Goal: Contribute content: Add original content to the website for others to see

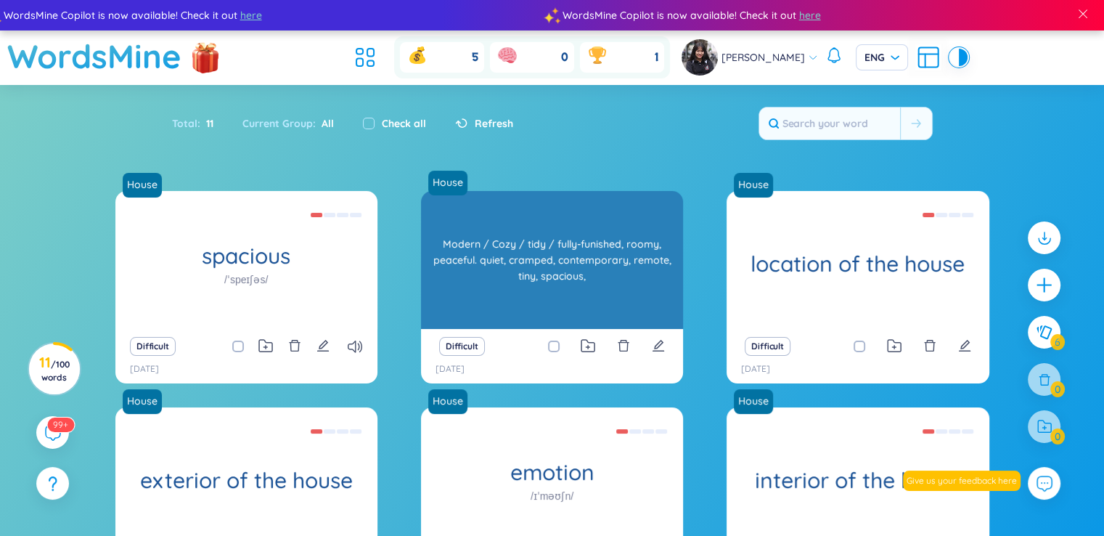
click at [555, 301] on div "Modern / Cozy / tidy / fully-funished, roomy, peaceful. quiet, cramped, contemp…" at bounding box center [552, 260] width 248 height 131
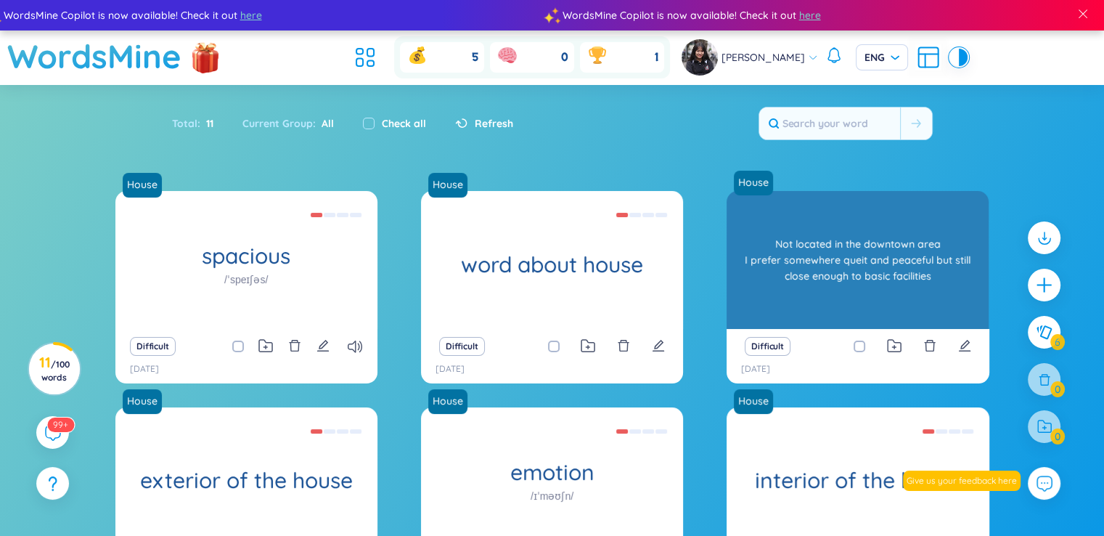
click at [765, 278] on div "House location of the house Not located in the downtown area I prefer somewhere…" at bounding box center [858, 260] width 262 height 138
click at [765, 278] on div "Not located in the downtown area I prefer somewhere queit and peaceful but stil…" at bounding box center [858, 260] width 248 height 131
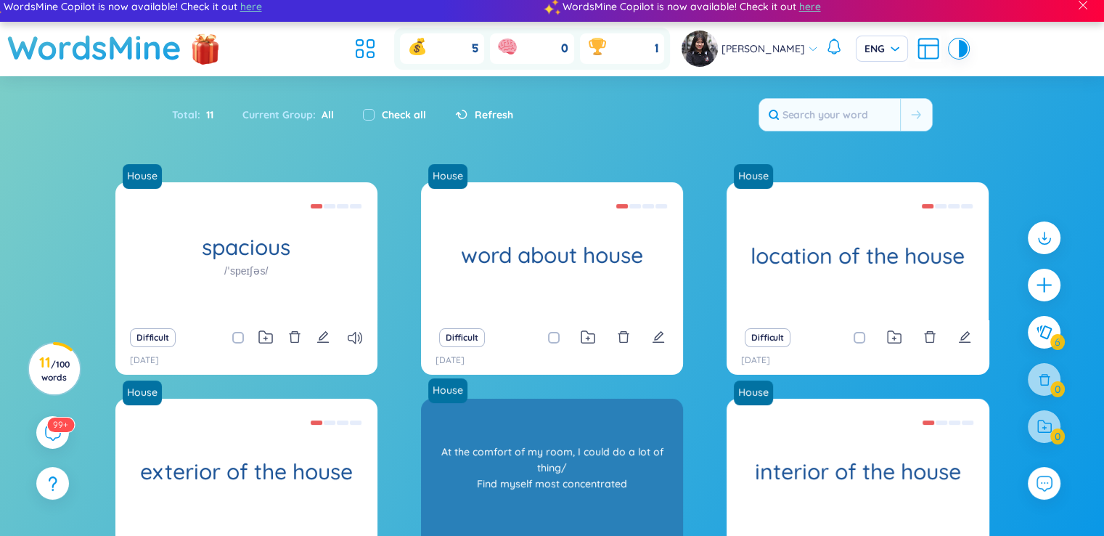
scroll to position [52, 0]
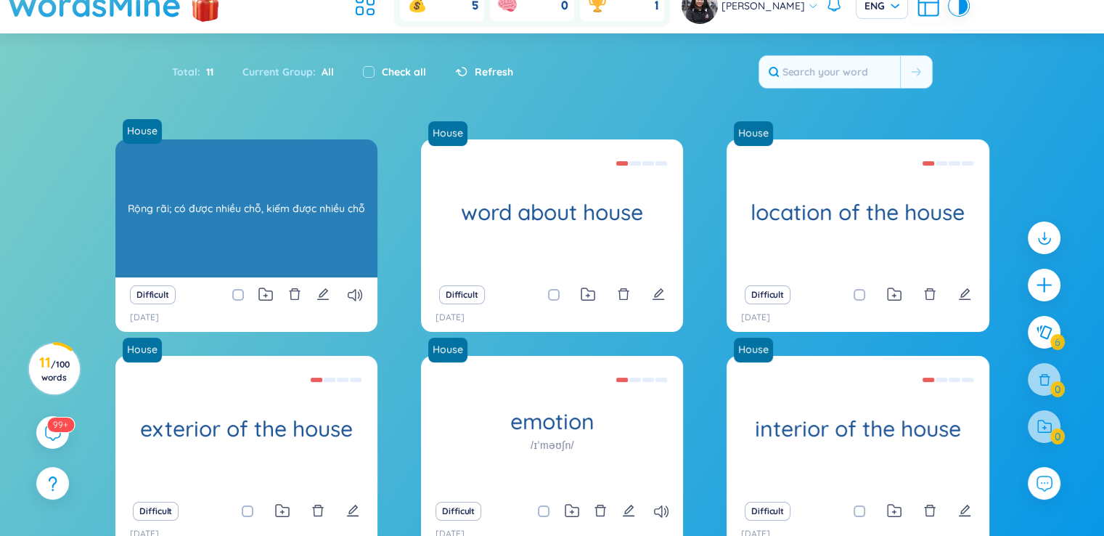
click at [344, 229] on div "[PERSON_NAME]; có được [PERSON_NAME], [PERSON_NAME] được [PERSON_NAME]" at bounding box center [247, 208] width 248 height 131
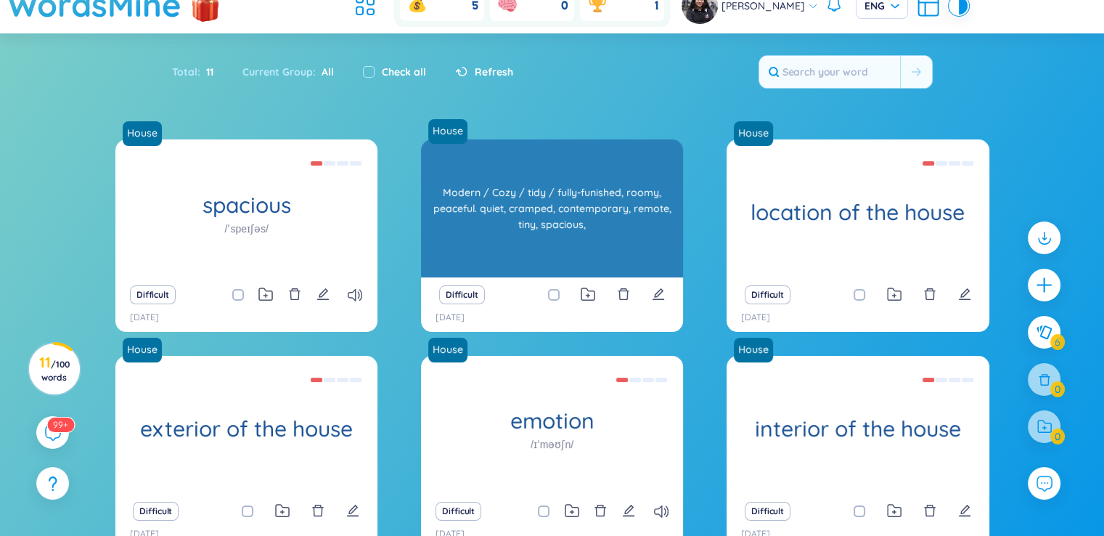
click at [536, 235] on div "word about house" at bounding box center [552, 208] width 262 height 138
click at [536, 235] on div "Modern / Cozy / tidy / fully-funished, roomy, peaceful. quiet, cramped, contemp…" at bounding box center [552, 208] width 248 height 131
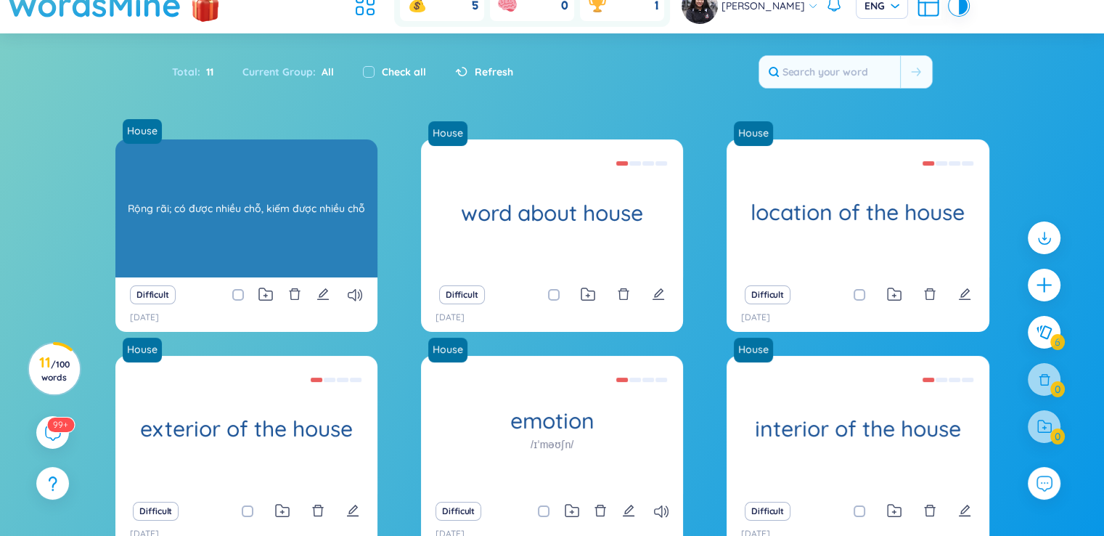
click at [284, 230] on div "spacious /ˈspeɪʃəs/ [PERSON_NAME]; có được [PERSON_NAME], [PERSON_NAME] được [P…" at bounding box center [246, 208] width 262 height 138
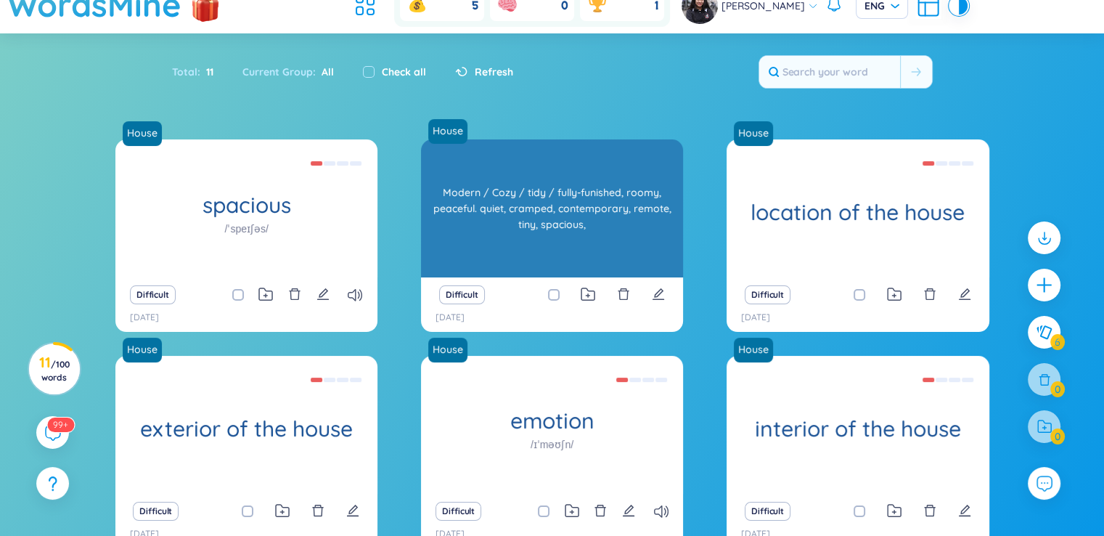
click at [614, 200] on div "House word about house Modern / Cozy / tidy / fully-funished, roomy, peaceful. …" at bounding box center [552, 208] width 262 height 138
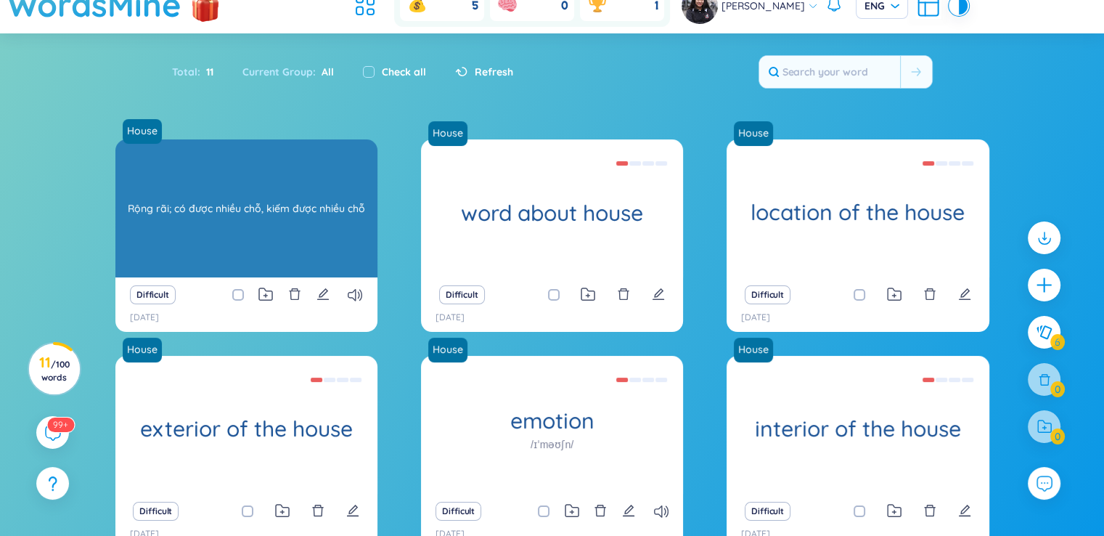
click at [289, 215] on div "House spacious /ˈspeɪʃəs/ [PERSON_NAME]; có được [PERSON_NAME], [PERSON_NAME] đ…" at bounding box center [246, 208] width 262 height 138
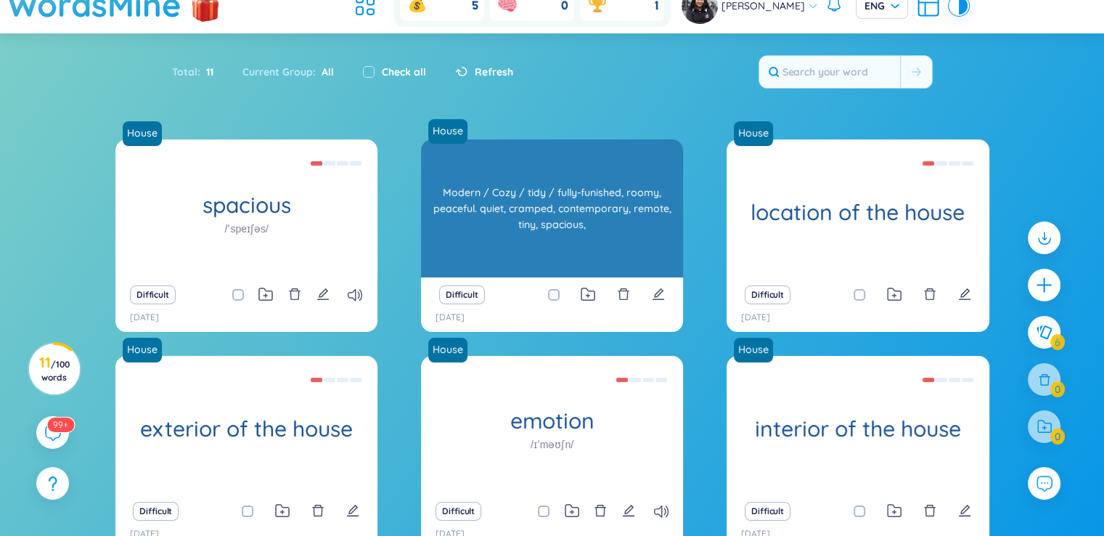
click at [549, 250] on div "word about house" at bounding box center [552, 208] width 262 height 138
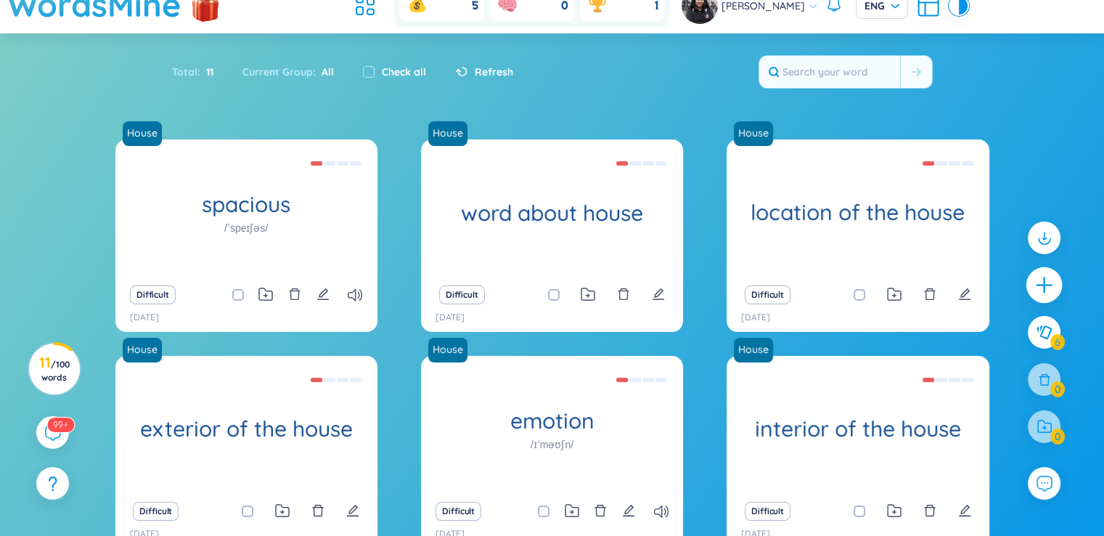
click at [1037, 288] on icon "plus" at bounding box center [1044, 285] width 20 height 20
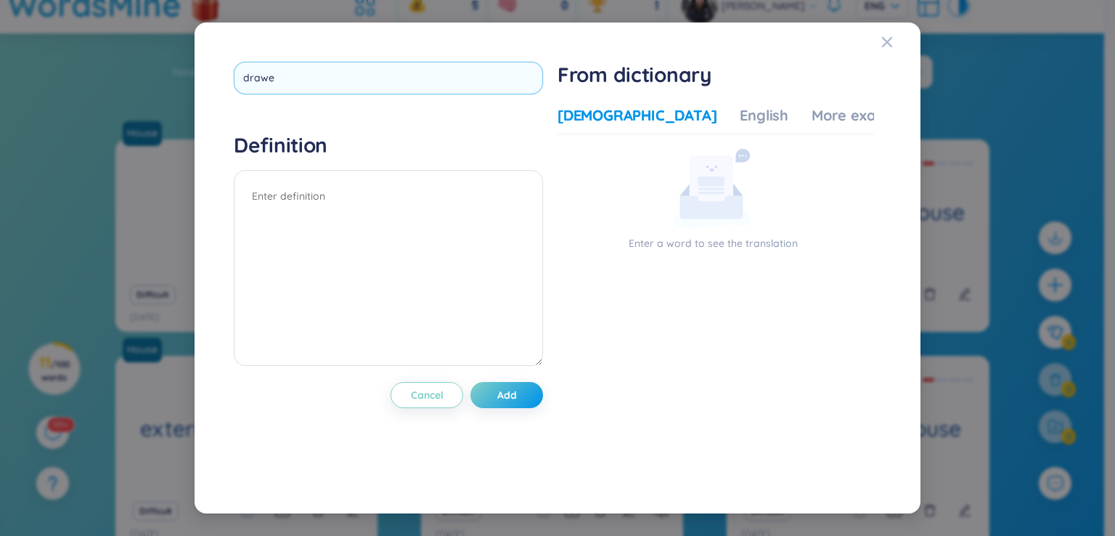
type input "drawer"
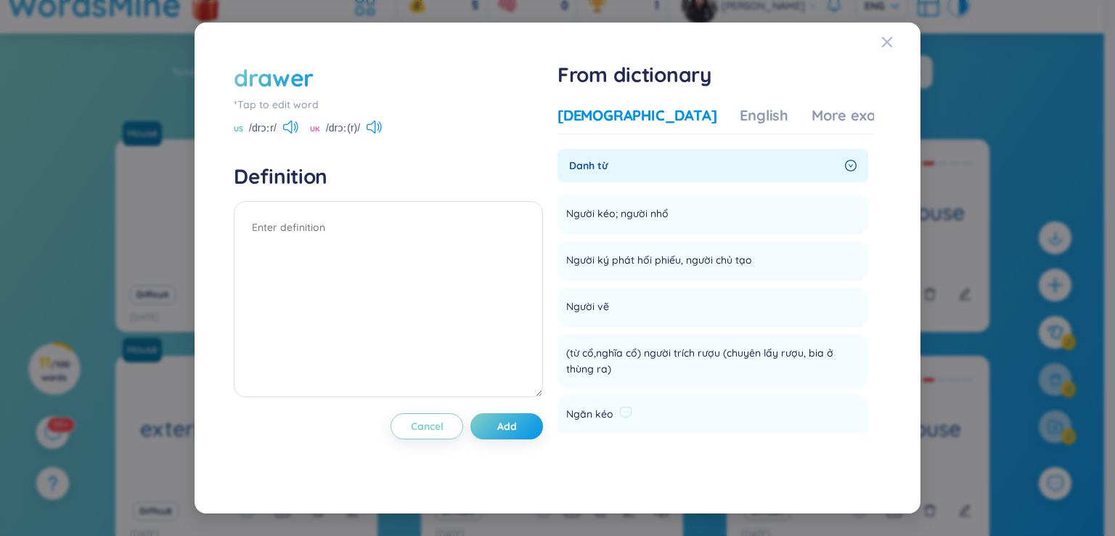
click at [609, 414] on span "[PERSON_NAME]" at bounding box center [607, 414] width 83 height 17
click at [656, 414] on icon at bounding box center [662, 412] width 13 height 13
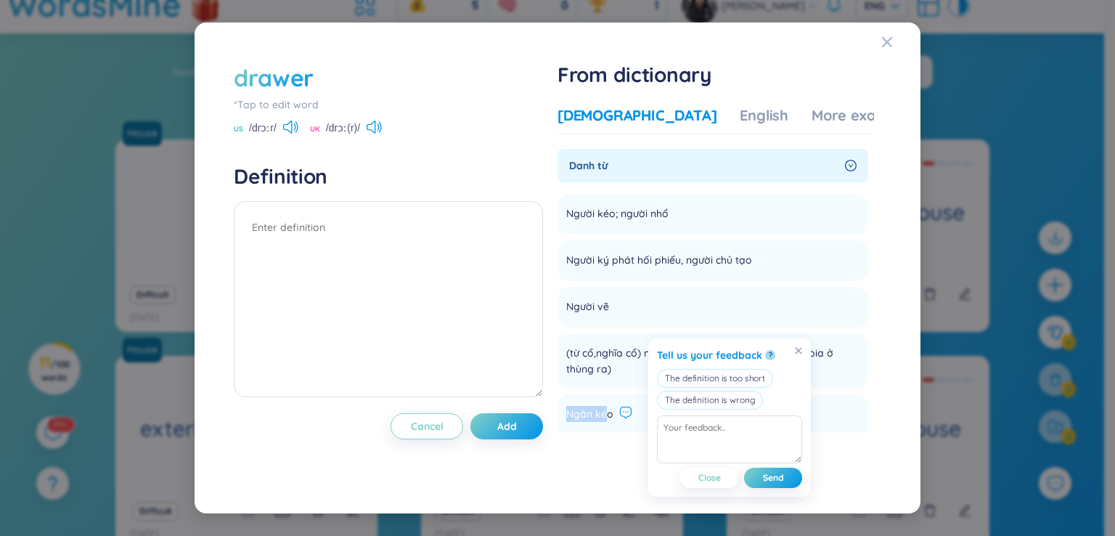
drag, startPoint x: 613, startPoint y: 414, endPoint x: 572, endPoint y: 412, distance: 40.8
click at [572, 412] on span "[PERSON_NAME]" at bounding box center [607, 414] width 83 height 17
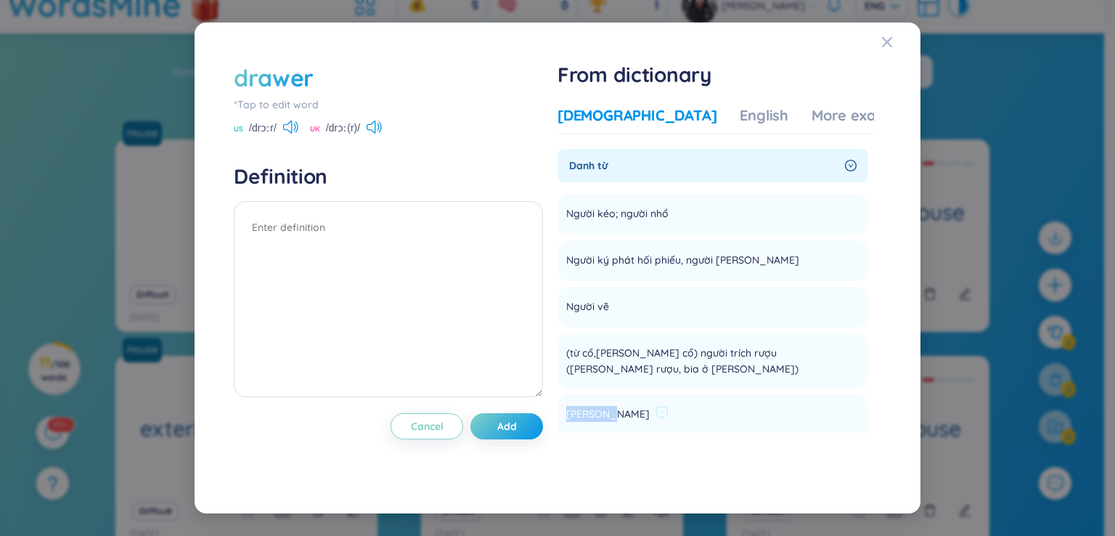
drag, startPoint x: 571, startPoint y: 412, endPoint x: 616, endPoint y: 414, distance: 45.8
click at [616, 414] on div "[PERSON_NAME]" at bounding box center [617, 414] width 102 height 17
copy span "[PERSON_NAME]"
click at [373, 233] on textarea at bounding box center [388, 299] width 309 height 196
paste textarea "[PERSON_NAME]"
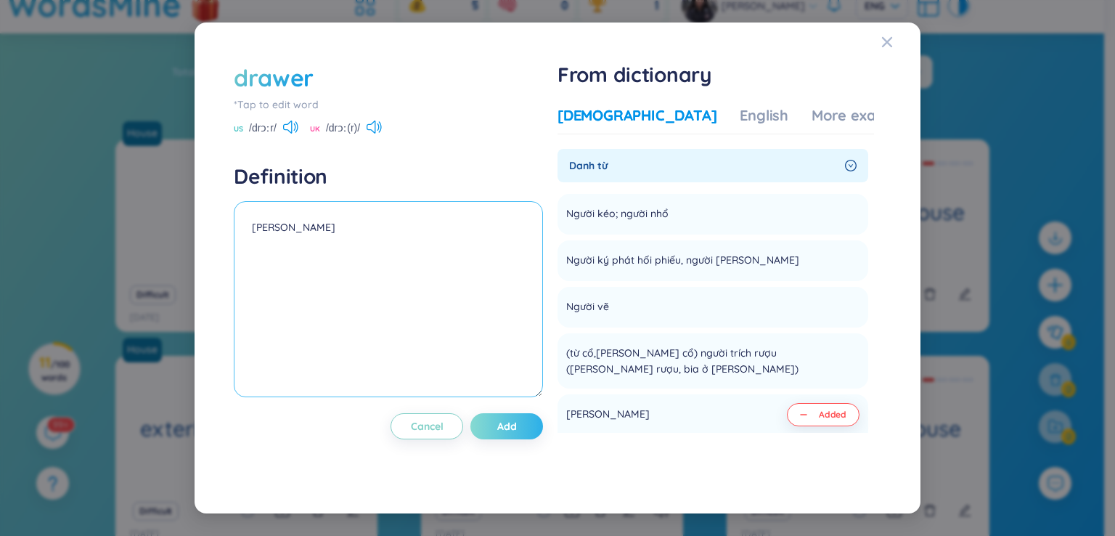
type textarea "[PERSON_NAME]"
click at [499, 414] on button "Add" at bounding box center [506, 426] width 73 height 26
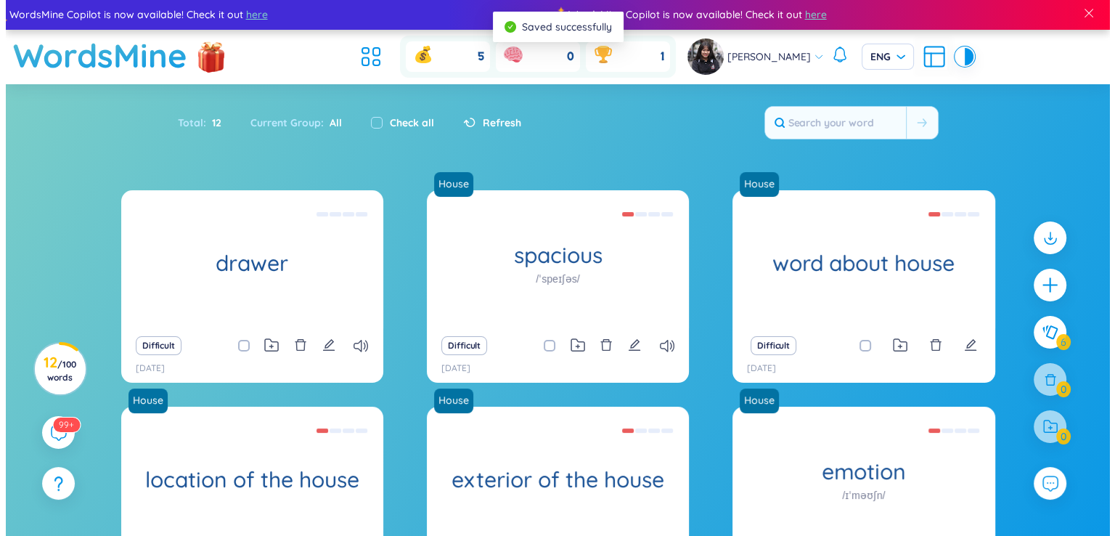
scroll to position [0, 0]
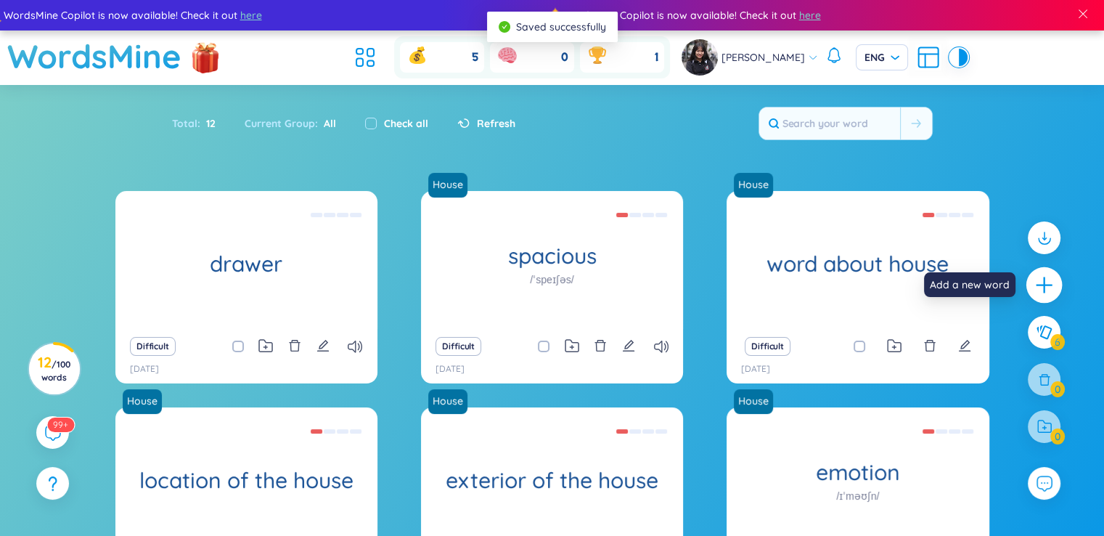
click at [1048, 282] on icon "plus" at bounding box center [1044, 285] width 20 height 20
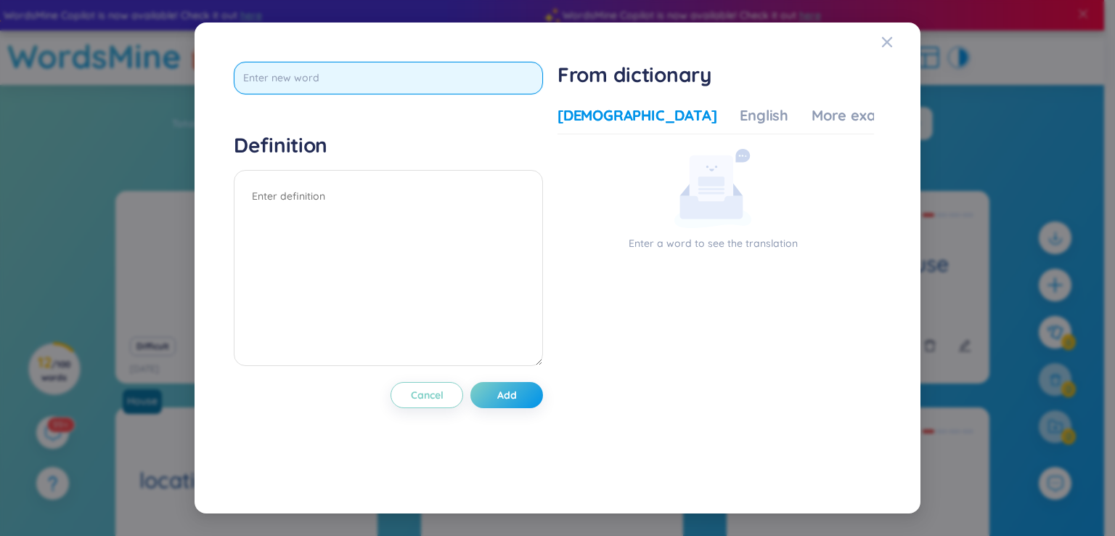
click at [343, 82] on input "text" at bounding box center [388, 78] width 309 height 33
type input "cabinet"
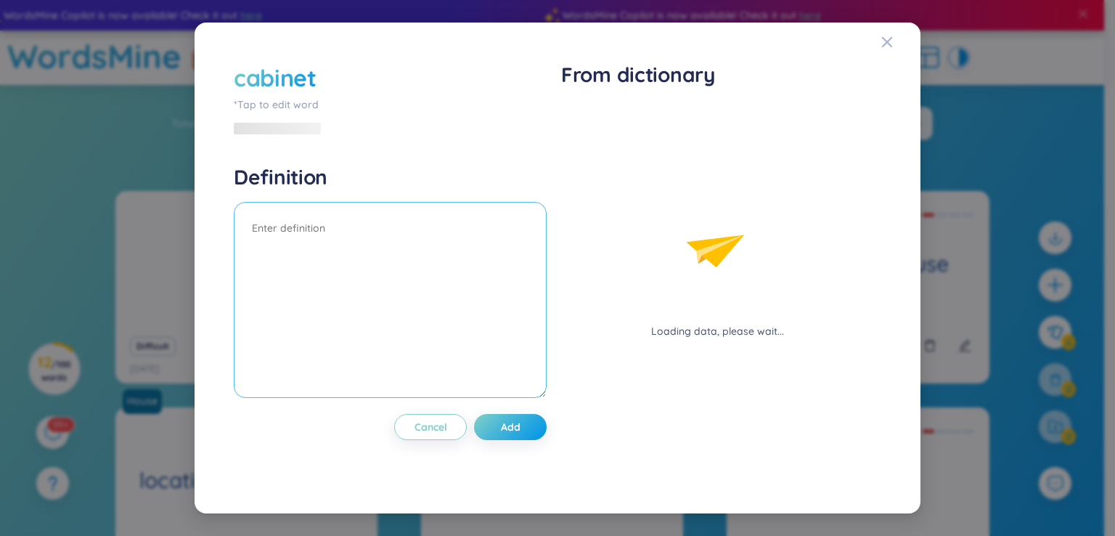
click at [334, 213] on textarea at bounding box center [390, 300] width 313 height 196
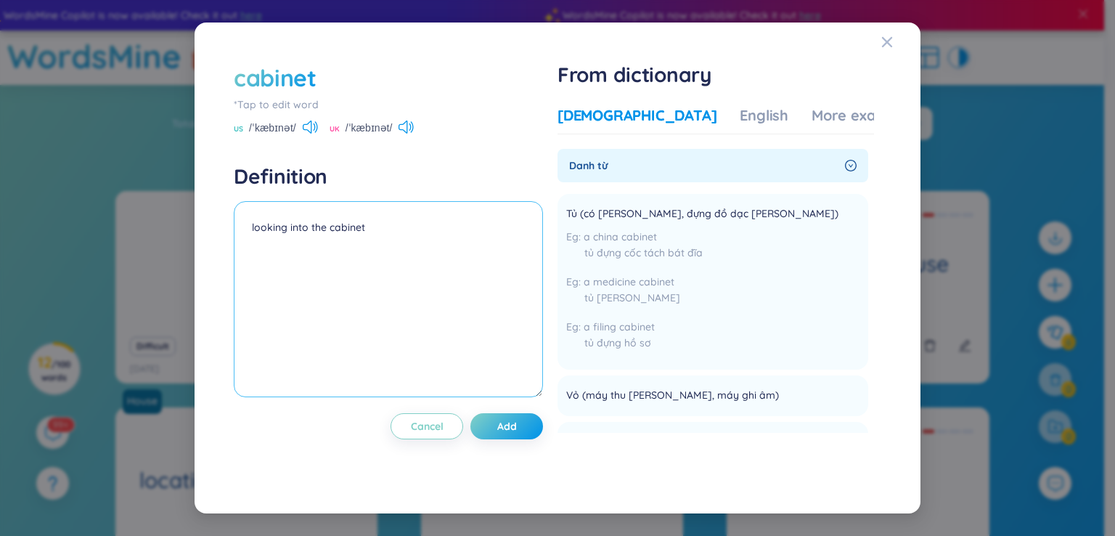
click at [407, 220] on textarea "looking into the cabinet" at bounding box center [388, 299] width 309 height 196
type textarea "looking into the cabinet - tủ"
click at [499, 419] on button "Add" at bounding box center [506, 426] width 73 height 26
